Goal: Find specific page/section: Find specific page/section

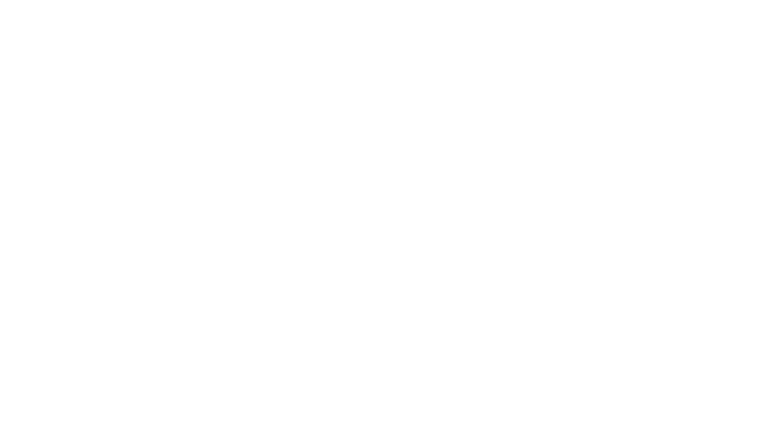
scroll to position [252, 0]
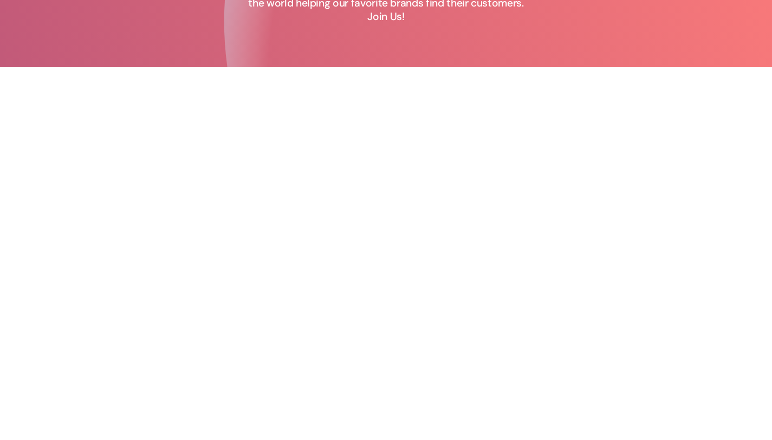
scroll to position [117, 0]
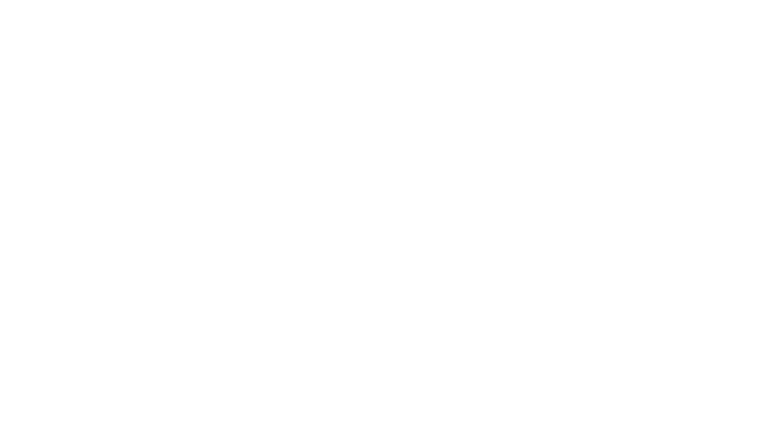
scroll to position [252, 0]
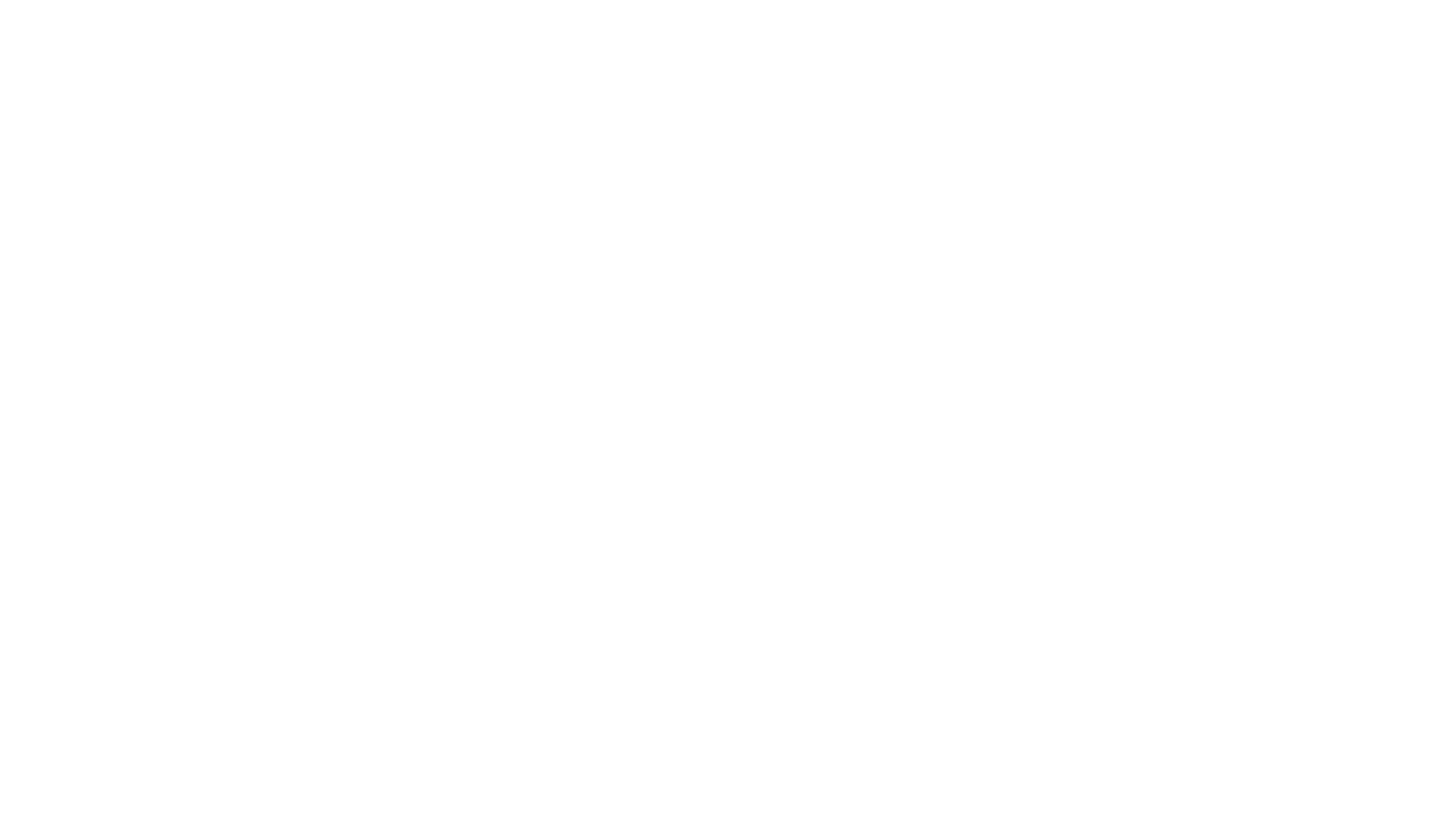
scroll to position [256, 0]
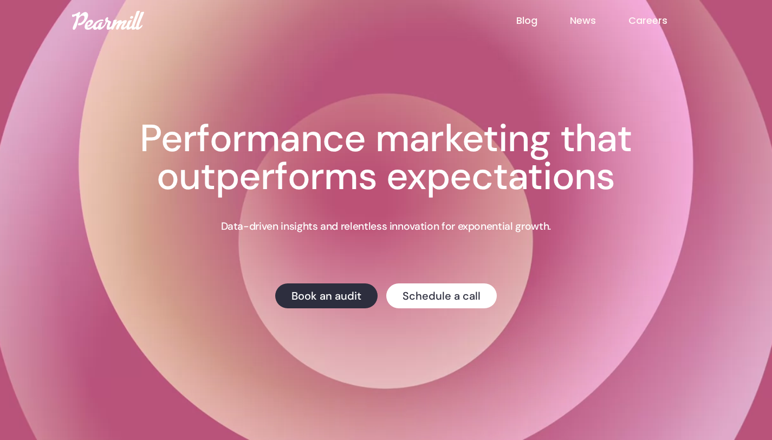
click at [658, 16] on link "Careers" at bounding box center [664, 21] width 72 height 14
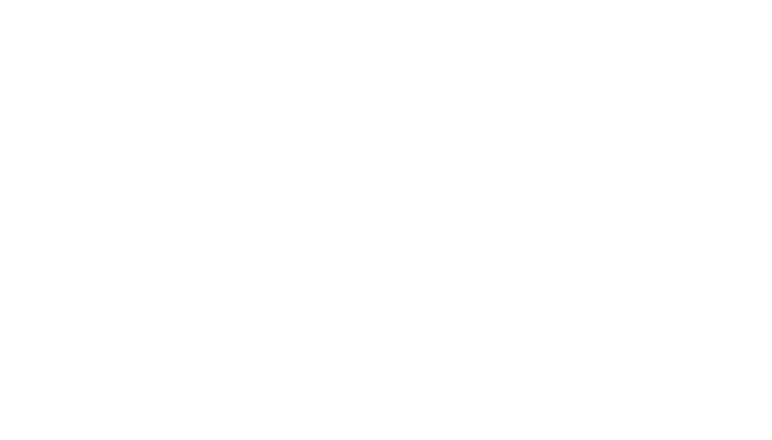
scroll to position [252, 0]
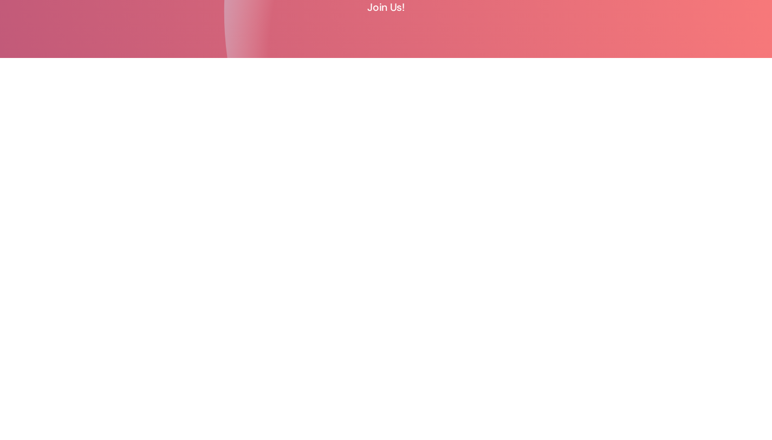
scroll to position [134, 0]
